Goal: Go to known website: Go to known website

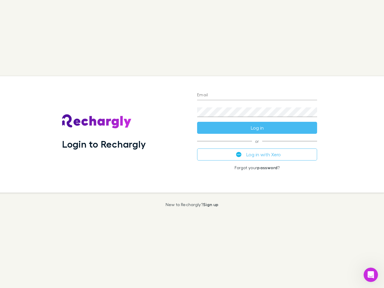
click at [192, 144] on div "Login to Rechargly" at bounding box center [124, 134] width 135 height 116
click at [257, 95] on input "Email" at bounding box center [257, 96] width 120 height 10
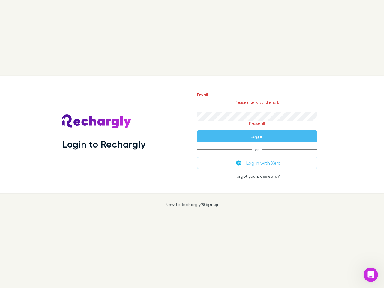
click at [257, 128] on form "Email Please enter a valid email. Password Please fill Log in" at bounding box center [257, 114] width 120 height 56
click at [257, 154] on div "Email Please enter a valid email. Password Please fill Log in or Log in with Xe…" at bounding box center [257, 134] width 130 height 116
click at [371, 275] on icon "Open Intercom Messenger" at bounding box center [371, 275] width 10 height 10
